Goal: Communication & Community: Answer question/provide support

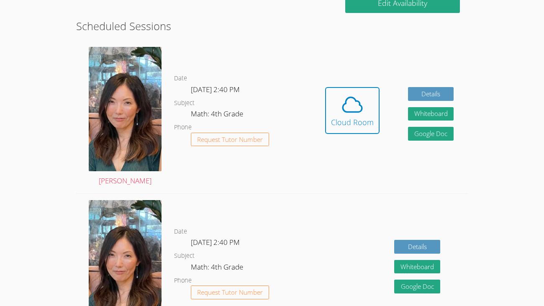
scroll to position [221, 0]
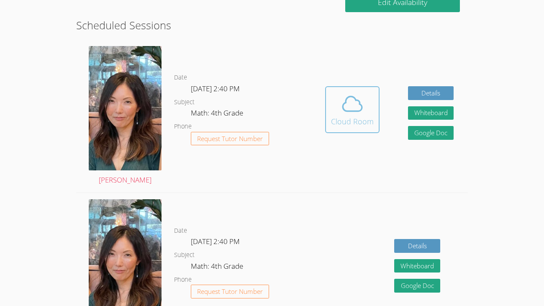
click at [364, 115] on div "Cloud Room" at bounding box center [352, 121] width 43 height 12
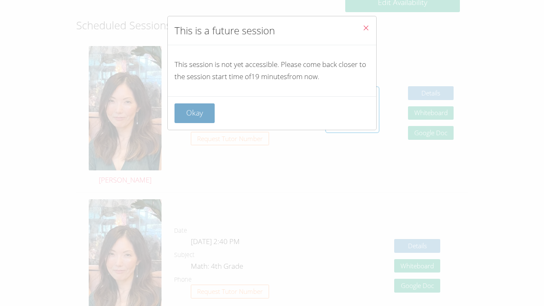
click at [195, 112] on button "Okay" at bounding box center [194, 113] width 40 height 20
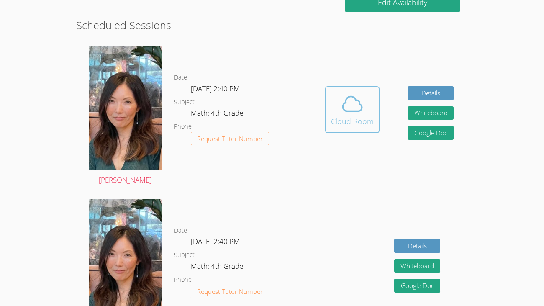
click at [340, 114] on span at bounding box center [352, 103] width 43 height 23
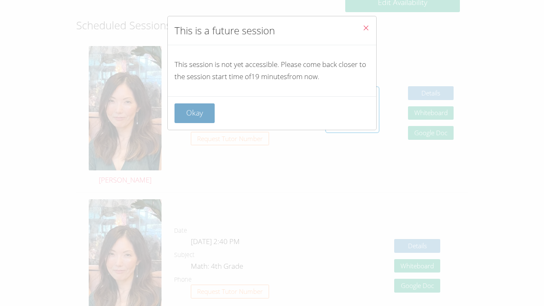
click at [208, 103] on button "Okay" at bounding box center [194, 113] width 40 height 20
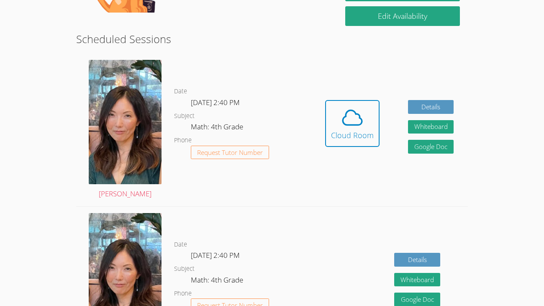
scroll to position [208, 0]
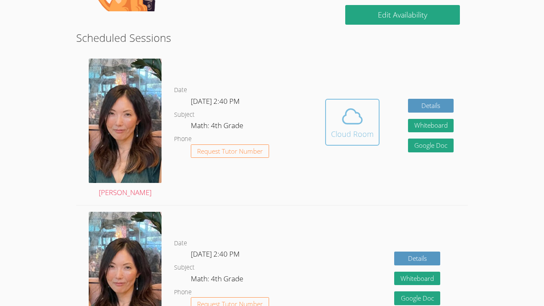
click at [342, 133] on div "Cloud Room" at bounding box center [352, 134] width 43 height 12
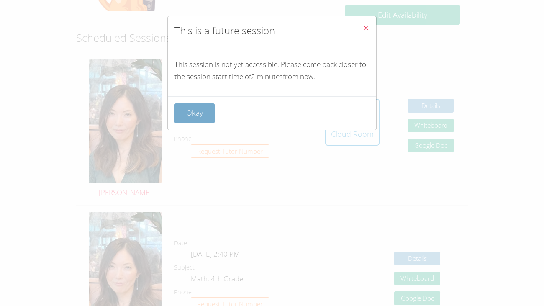
click at [189, 105] on button "Okay" at bounding box center [194, 113] width 40 height 20
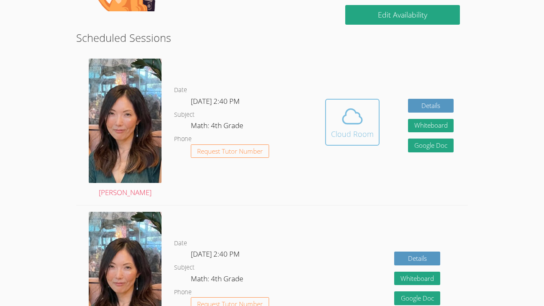
click at [367, 123] on span at bounding box center [352, 116] width 43 height 23
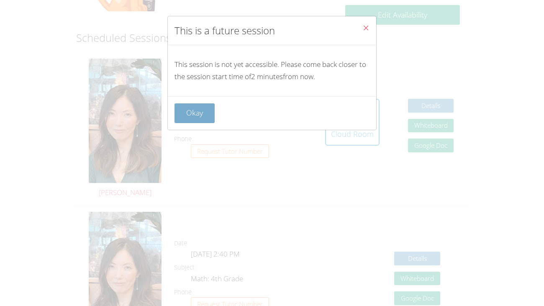
click at [205, 111] on button "Okay" at bounding box center [194, 113] width 40 height 20
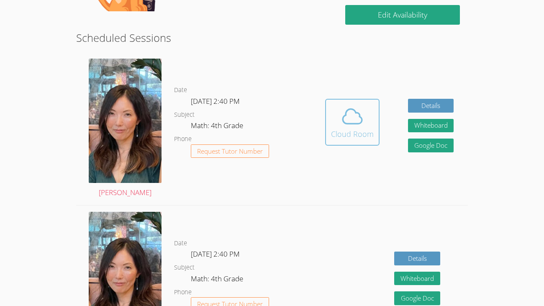
click at [359, 128] on div "Cloud Room" at bounding box center [352, 134] width 43 height 12
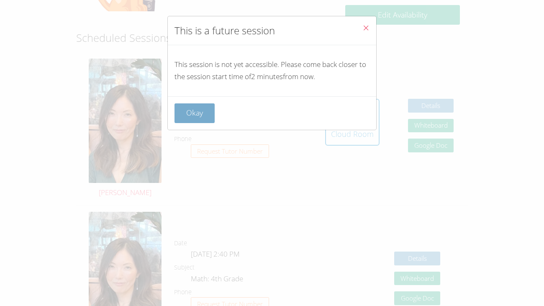
click at [200, 115] on button "Okay" at bounding box center [194, 113] width 40 height 20
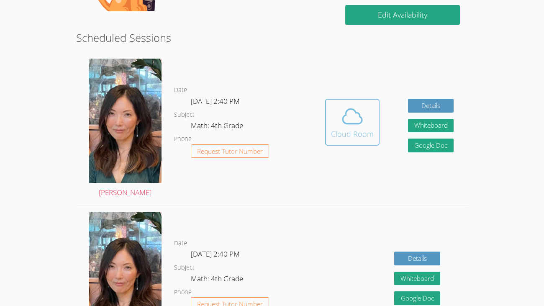
click at [341, 118] on icon at bounding box center [352, 116] width 23 height 23
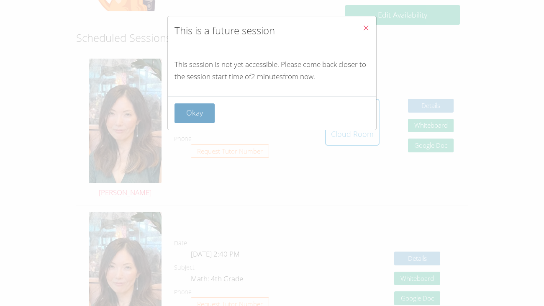
click at [191, 111] on button "Okay" at bounding box center [194, 113] width 40 height 20
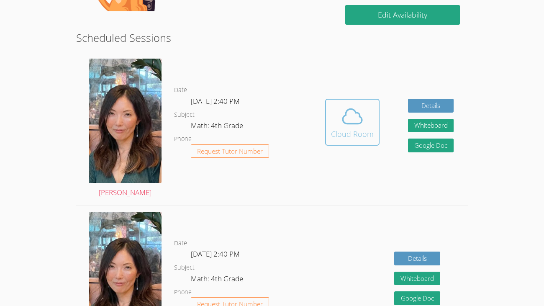
click at [352, 121] on icon at bounding box center [352, 116] width 23 height 23
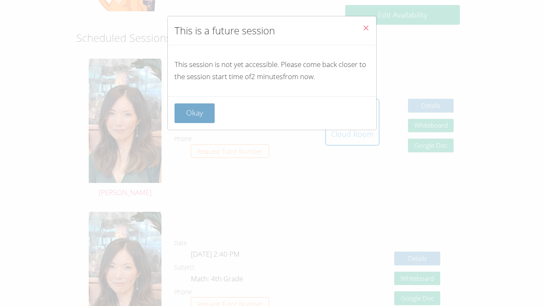
click at [177, 115] on button "Okay" at bounding box center [194, 113] width 40 height 20
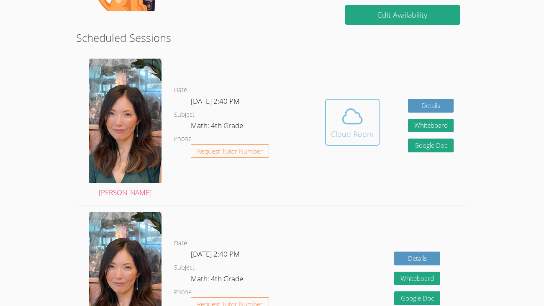
click at [337, 135] on div "Cloud Room" at bounding box center [352, 134] width 43 height 12
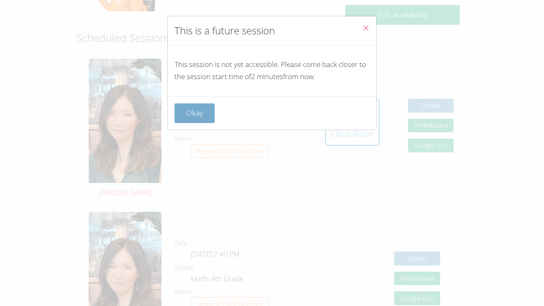
click at [200, 114] on button "Okay" at bounding box center [194, 113] width 40 height 20
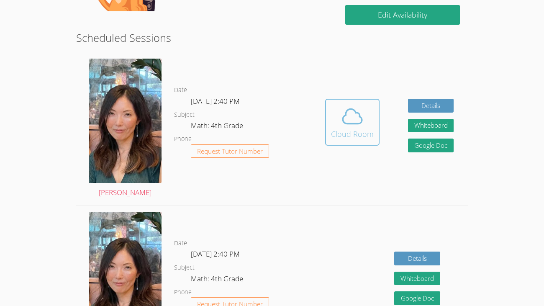
click at [364, 125] on span at bounding box center [352, 116] width 43 height 23
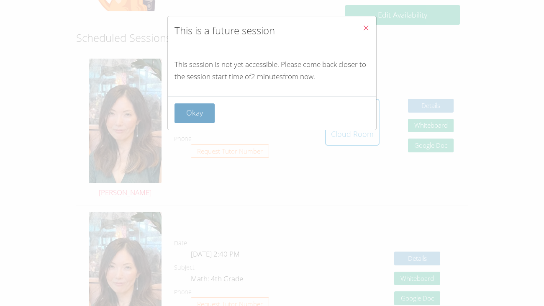
click at [196, 123] on button "Okay" at bounding box center [194, 113] width 40 height 20
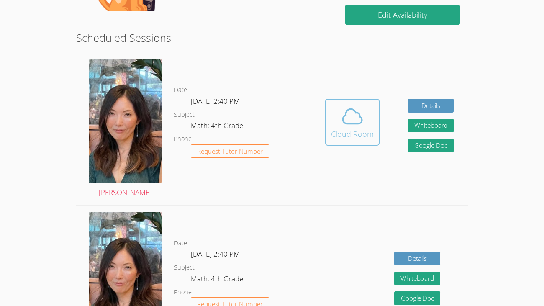
click at [353, 124] on icon at bounding box center [352, 116] width 23 height 23
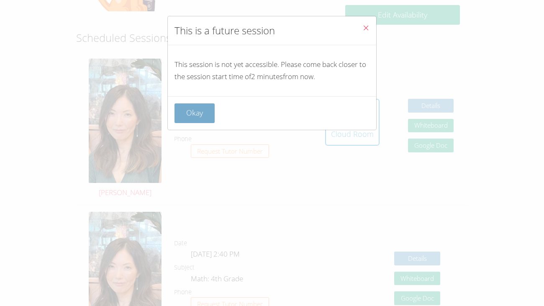
click at [194, 114] on button "Okay" at bounding box center [194, 113] width 40 height 20
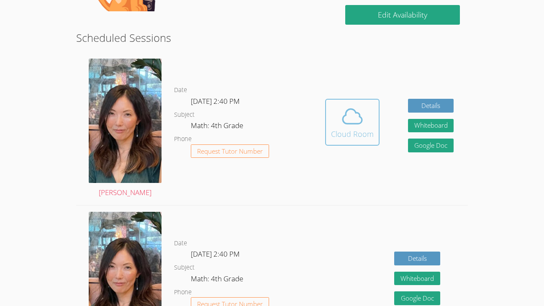
click at [367, 111] on span at bounding box center [352, 116] width 43 height 23
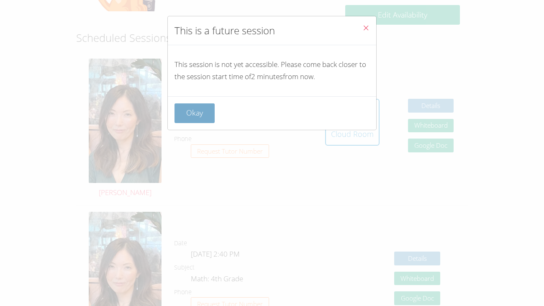
click at [190, 110] on button "Okay" at bounding box center [194, 113] width 40 height 20
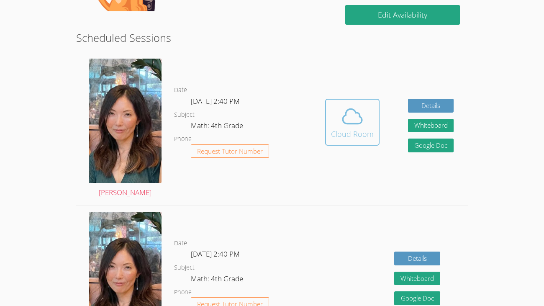
click at [344, 120] on icon at bounding box center [352, 116] width 23 height 23
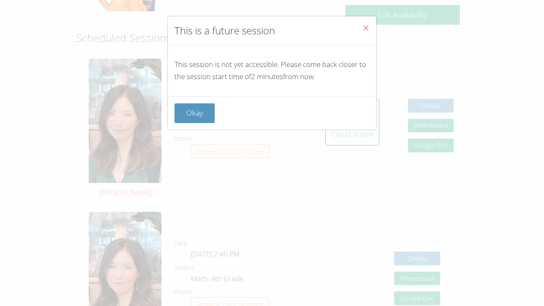
click at [206, 129] on div "Okay" at bounding box center [272, 112] width 208 height 33
click at [192, 116] on button "Okay" at bounding box center [194, 113] width 40 height 20
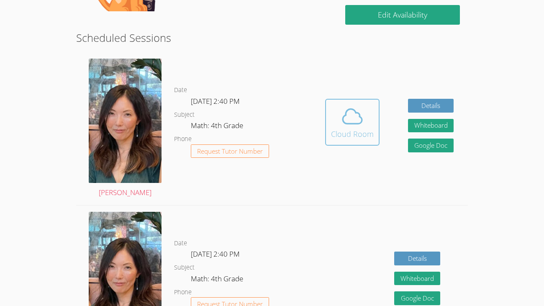
click at [352, 110] on icon at bounding box center [352, 116] width 23 height 23
click at [344, 132] on div "Cloud Room" at bounding box center [352, 134] width 43 height 12
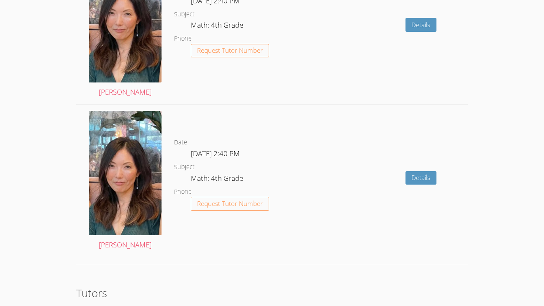
scroll to position [1630, 0]
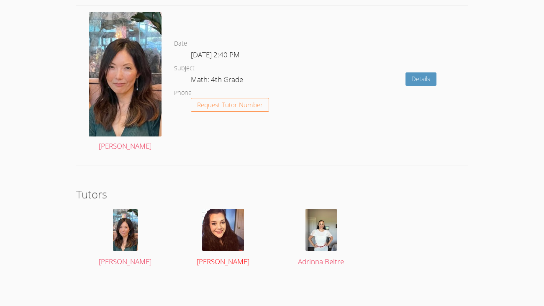
click at [234, 242] on img at bounding box center [223, 230] width 42 height 42
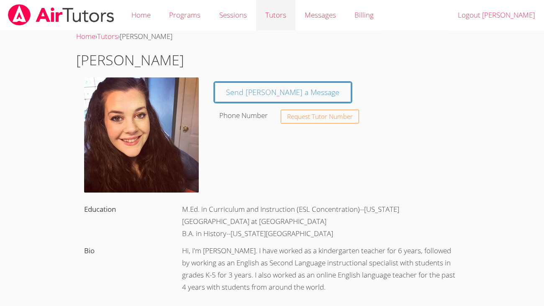
click at [279, 15] on link "Tutors" at bounding box center [275, 15] width 39 height 31
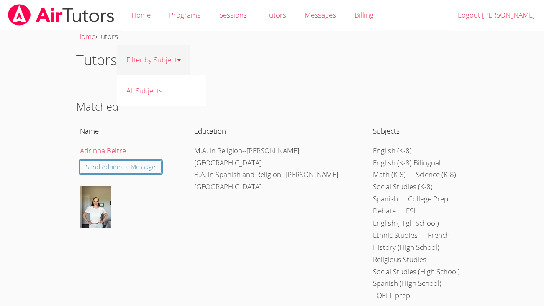
click at [172, 57] on link "Filter by Subject" at bounding box center [153, 60] width 73 height 31
click at [136, 88] on link "All Subjects" at bounding box center [161, 90] width 89 height 31
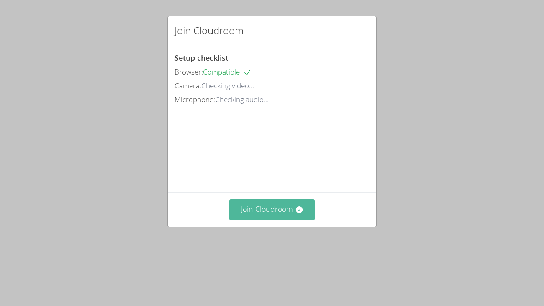
click at [276, 220] on button "Join Cloudroom" at bounding box center [272, 209] width 86 height 21
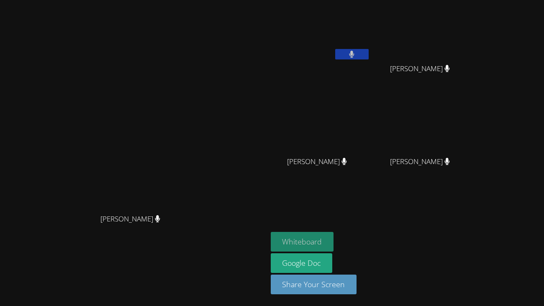
click at [334, 246] on button "Whiteboard" at bounding box center [302, 242] width 63 height 20
click at [356, 57] on icon at bounding box center [351, 54] width 9 height 7
click at [369, 56] on button at bounding box center [351, 54] width 33 height 10
click at [356, 57] on icon at bounding box center [351, 54] width 9 height 7
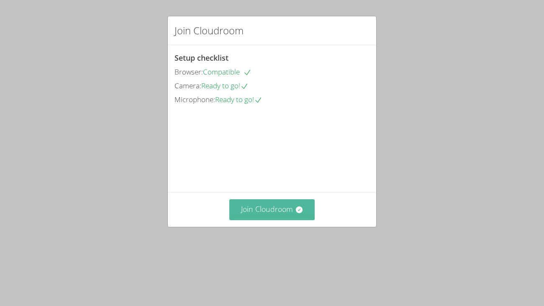
click at [312, 220] on button "Join Cloudroom" at bounding box center [272, 209] width 86 height 21
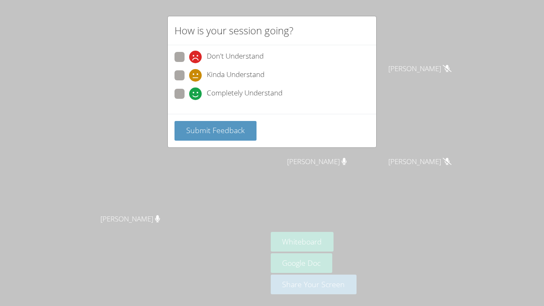
click at [226, 95] on span "Completely Understand" at bounding box center [245, 93] width 76 height 13
click at [196, 95] on input "Completely Understand" at bounding box center [192, 92] width 7 height 7
radio input "true"
click at [233, 131] on span "Submit Feedback" at bounding box center [215, 130] width 59 height 10
